Goal: Information Seeking & Learning: Check status

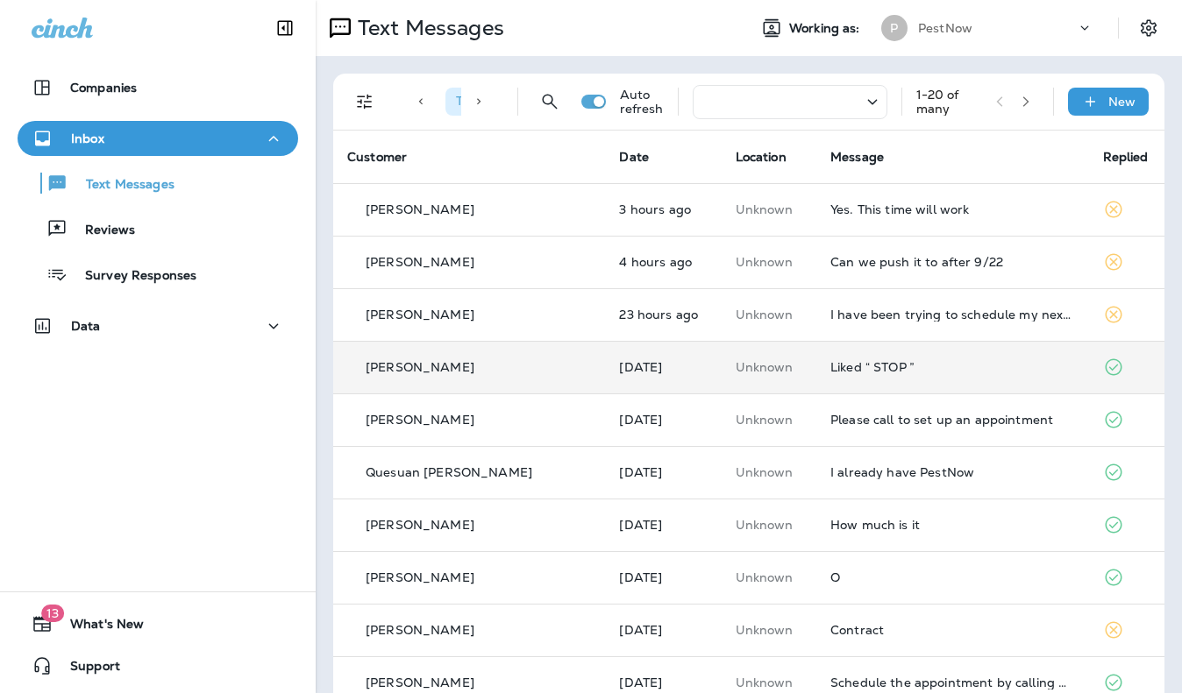
scroll to position [88, 0]
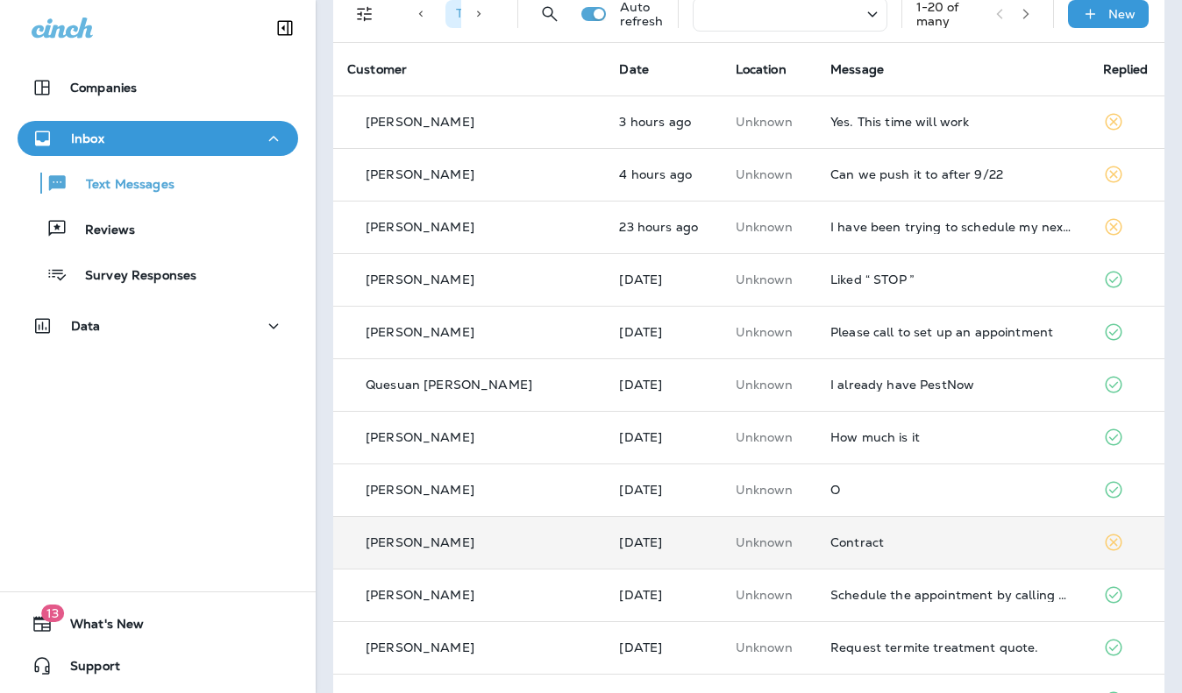
click at [855, 544] on div "Contract" at bounding box center [952, 543] width 244 height 14
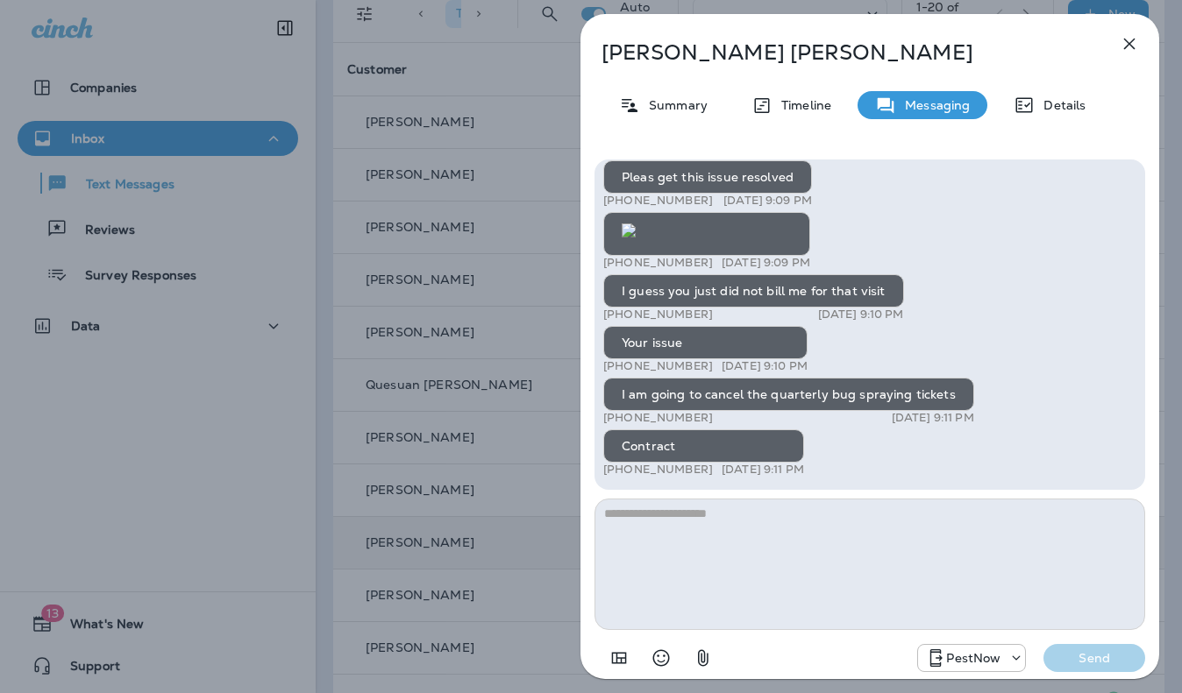
click at [855, 544] on textarea at bounding box center [869, 564] width 550 height 131
click at [810, 585] on textarea at bounding box center [869, 564] width 550 height 131
click at [1102, 131] on div "[PERSON_NAME] Summary Timeline Messaging Details PestNow: Your home is at risk …" at bounding box center [869, 352] width 579 height 676
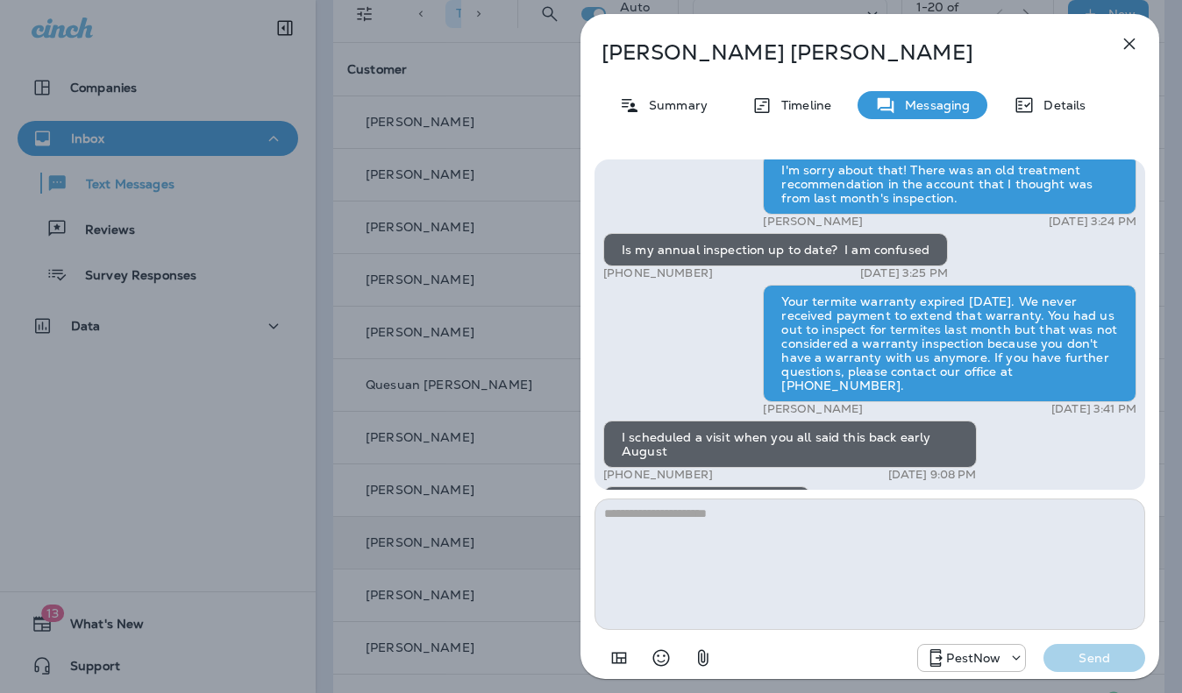
scroll to position [-438, 0]
click at [1132, 41] on icon "button" at bounding box center [1129, 44] width 11 height 11
